Goal: Transaction & Acquisition: Download file/media

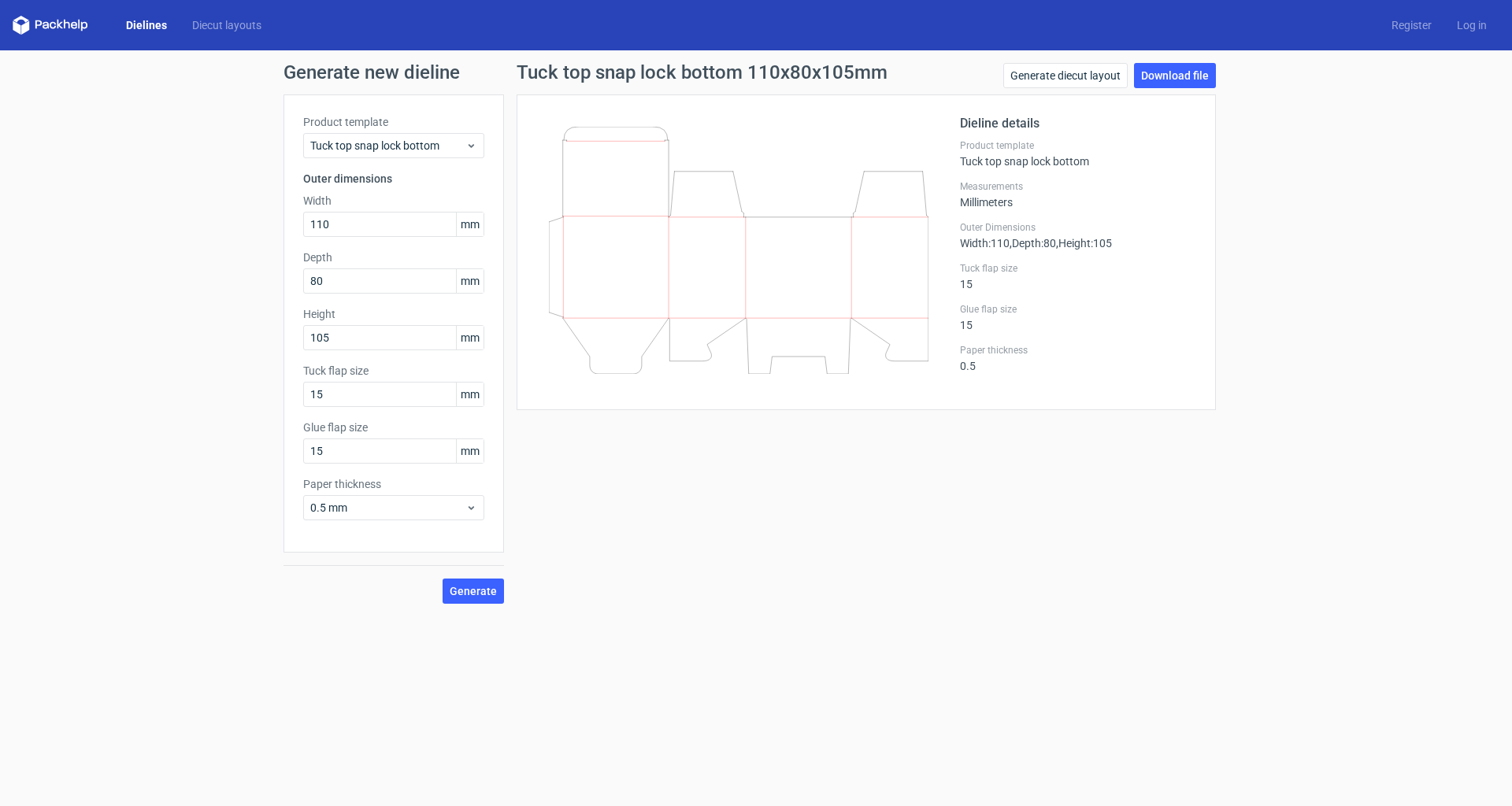
click at [32, 23] on icon at bounding box center [50, 24] width 76 height 19
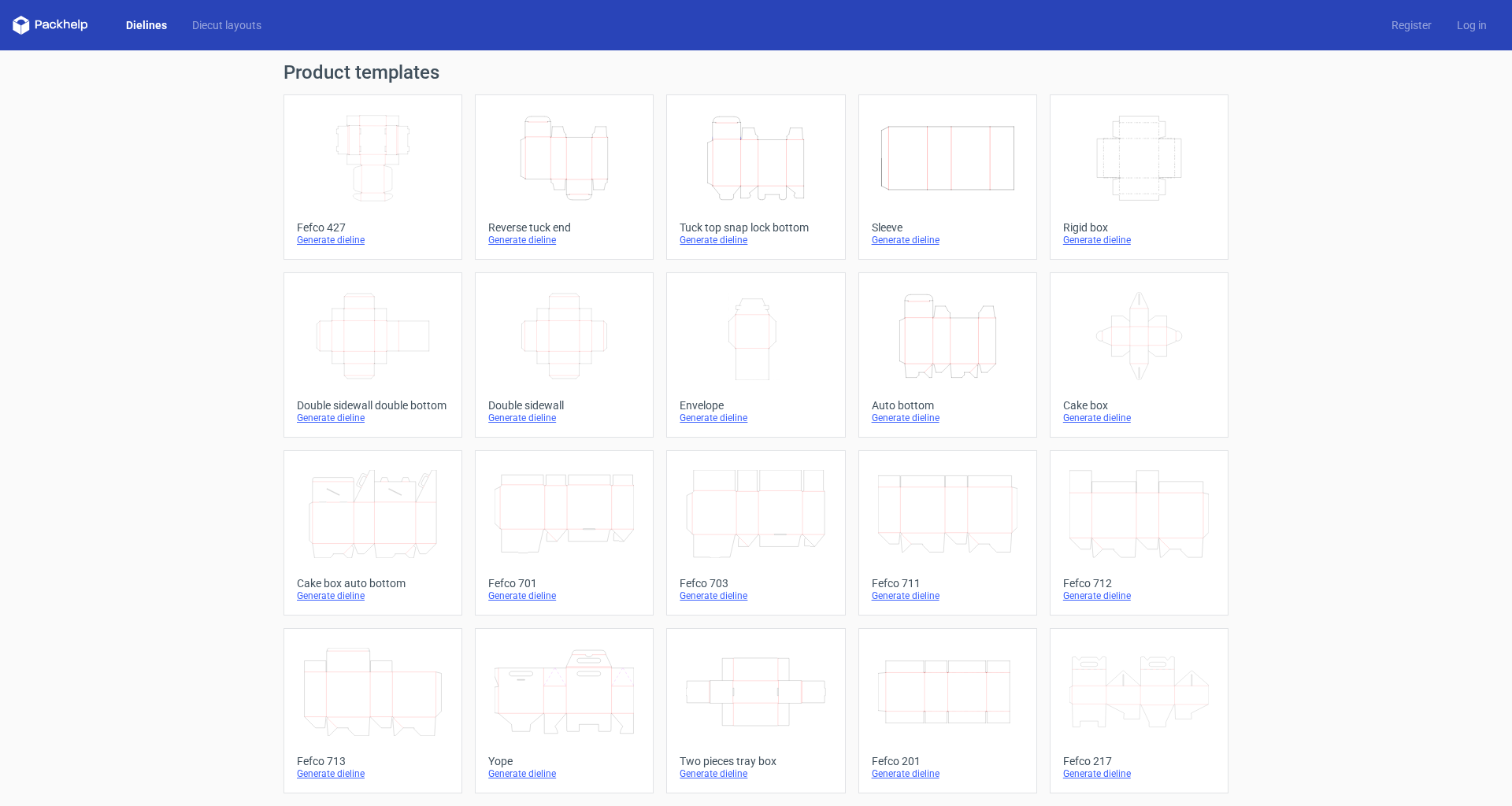
click at [522, 240] on div "Generate dieline" at bounding box center [564, 240] width 152 height 13
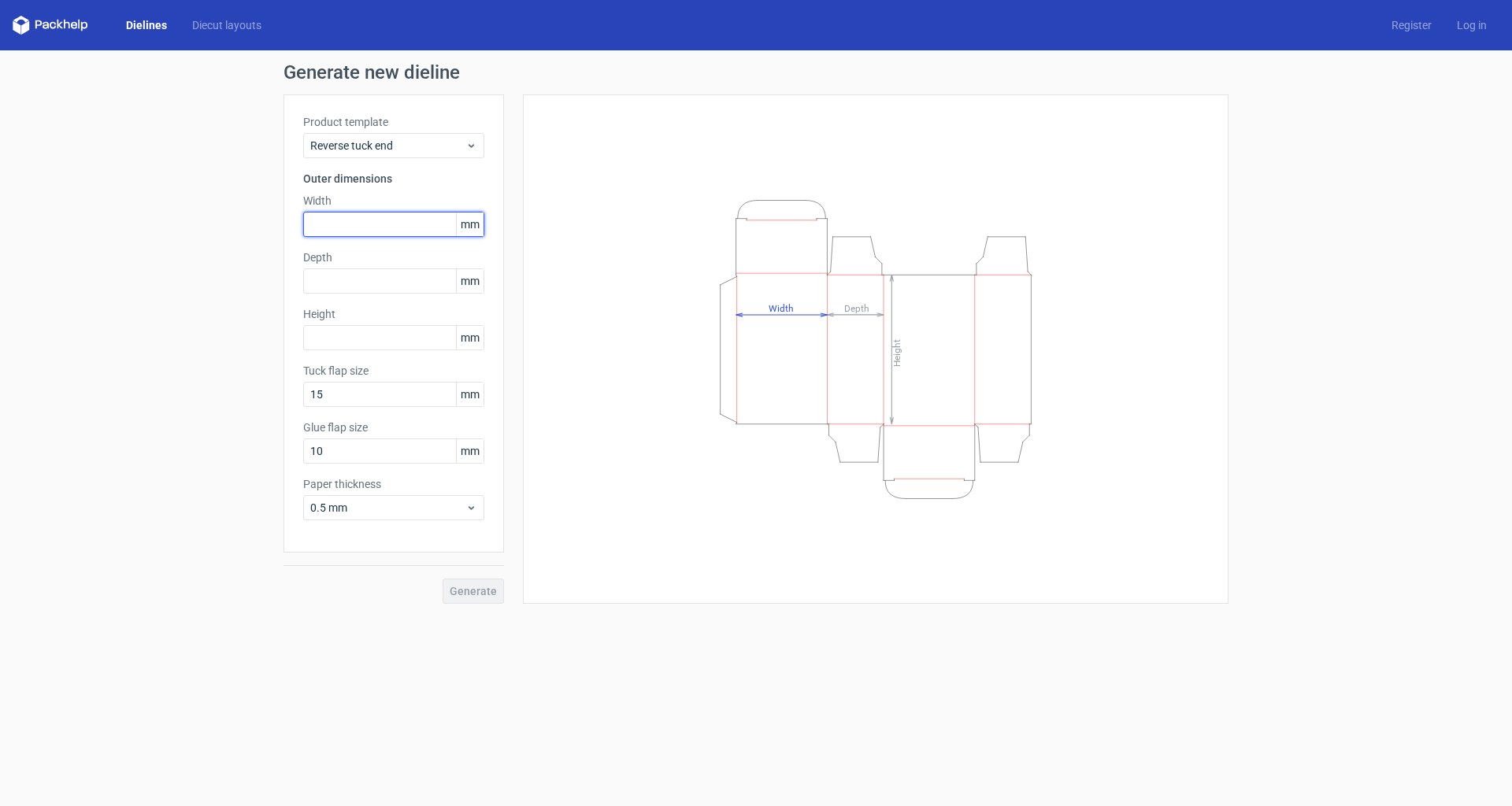
click at [337, 225] on input "text" at bounding box center [393, 224] width 181 height 25
type input "120"
type input "1"
type input "30"
type input "160"
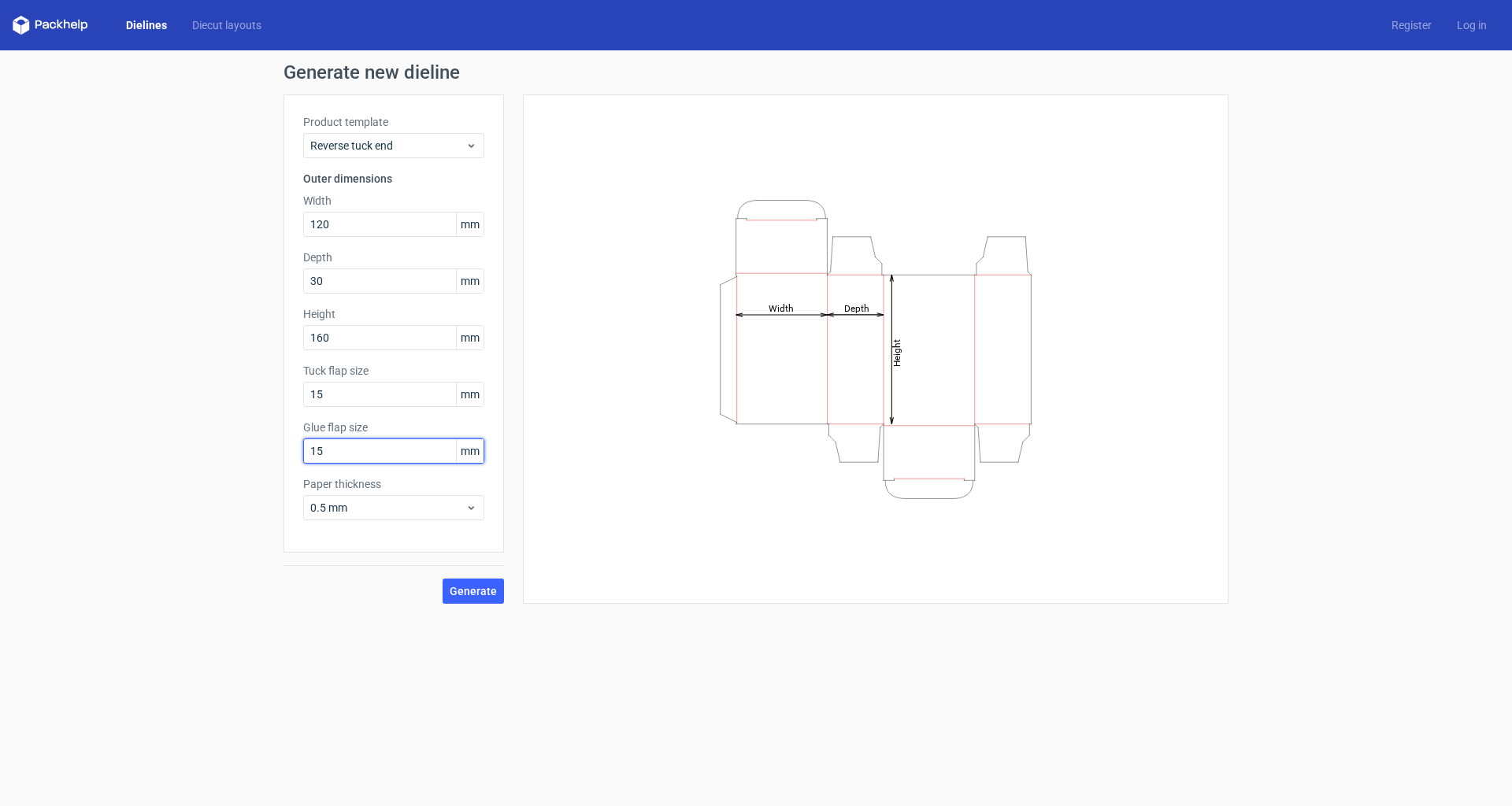
type input "15"
click at [471, 591] on span "Generate" at bounding box center [473, 591] width 47 height 11
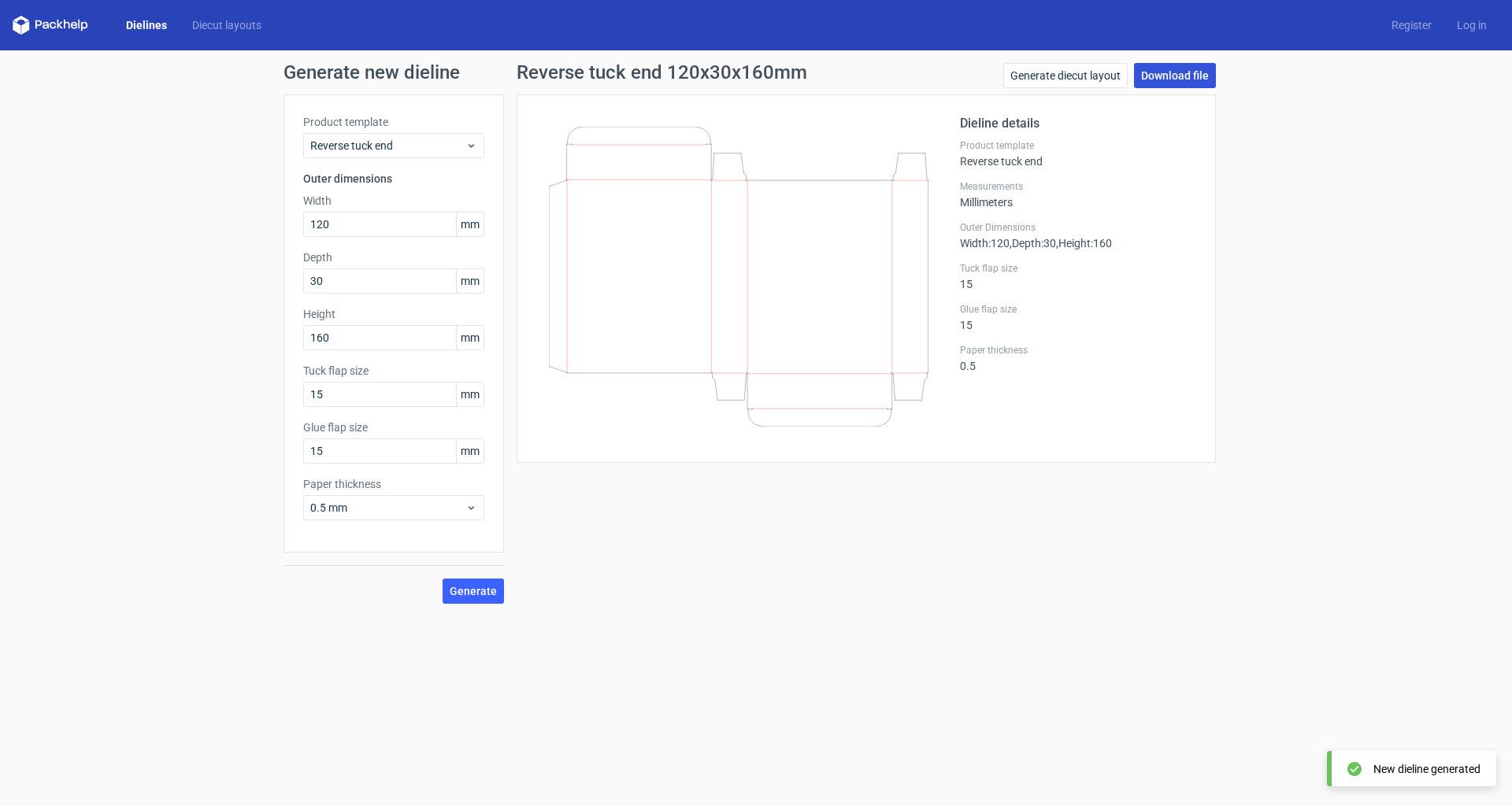
click at [1195, 77] on link "Download file" at bounding box center [1174, 76] width 82 height 25
